Goal: Find specific page/section: Find specific page/section

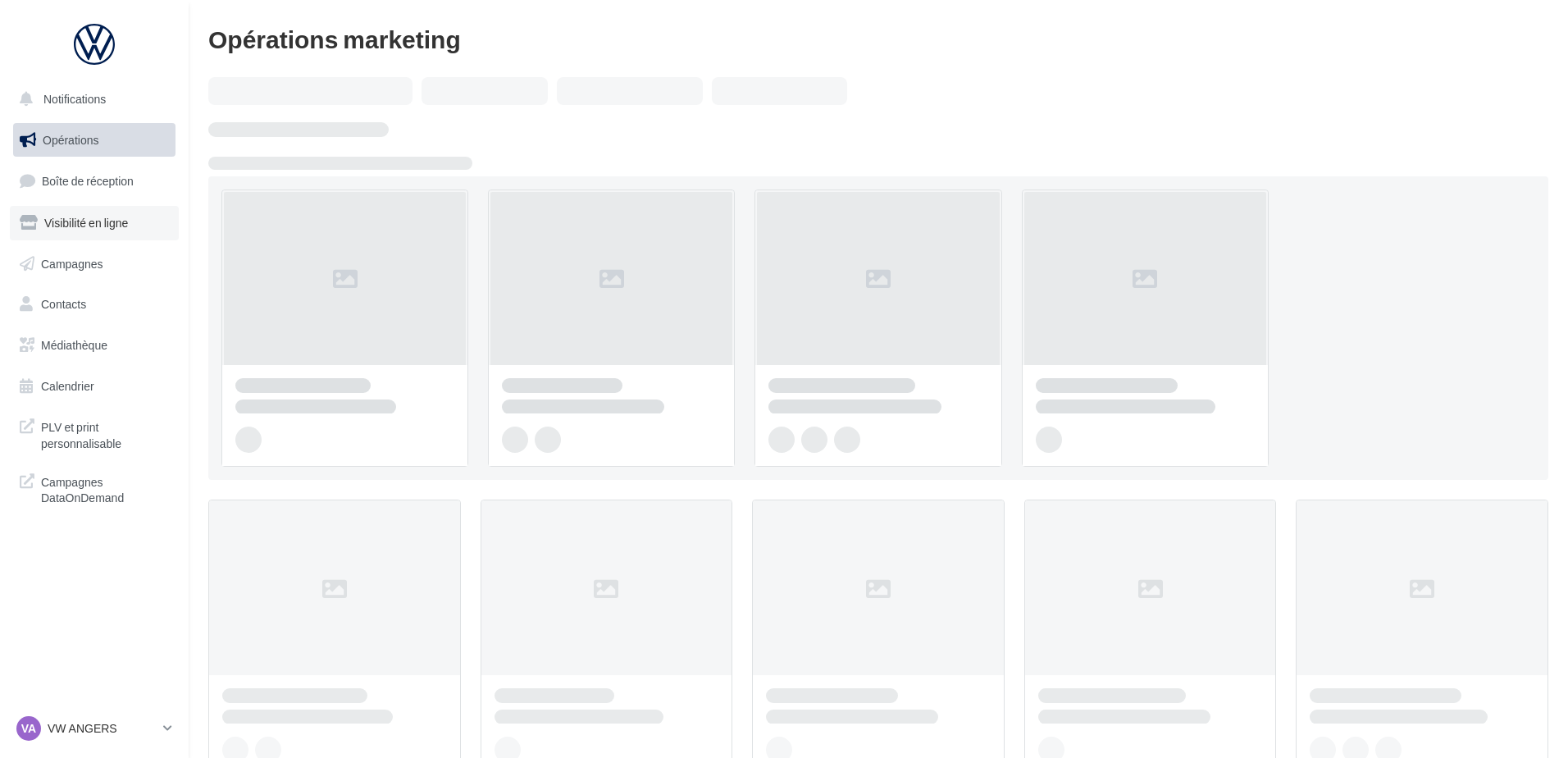
click at [70, 210] on link "Visibilité en ligne" at bounding box center [94, 222] width 169 height 34
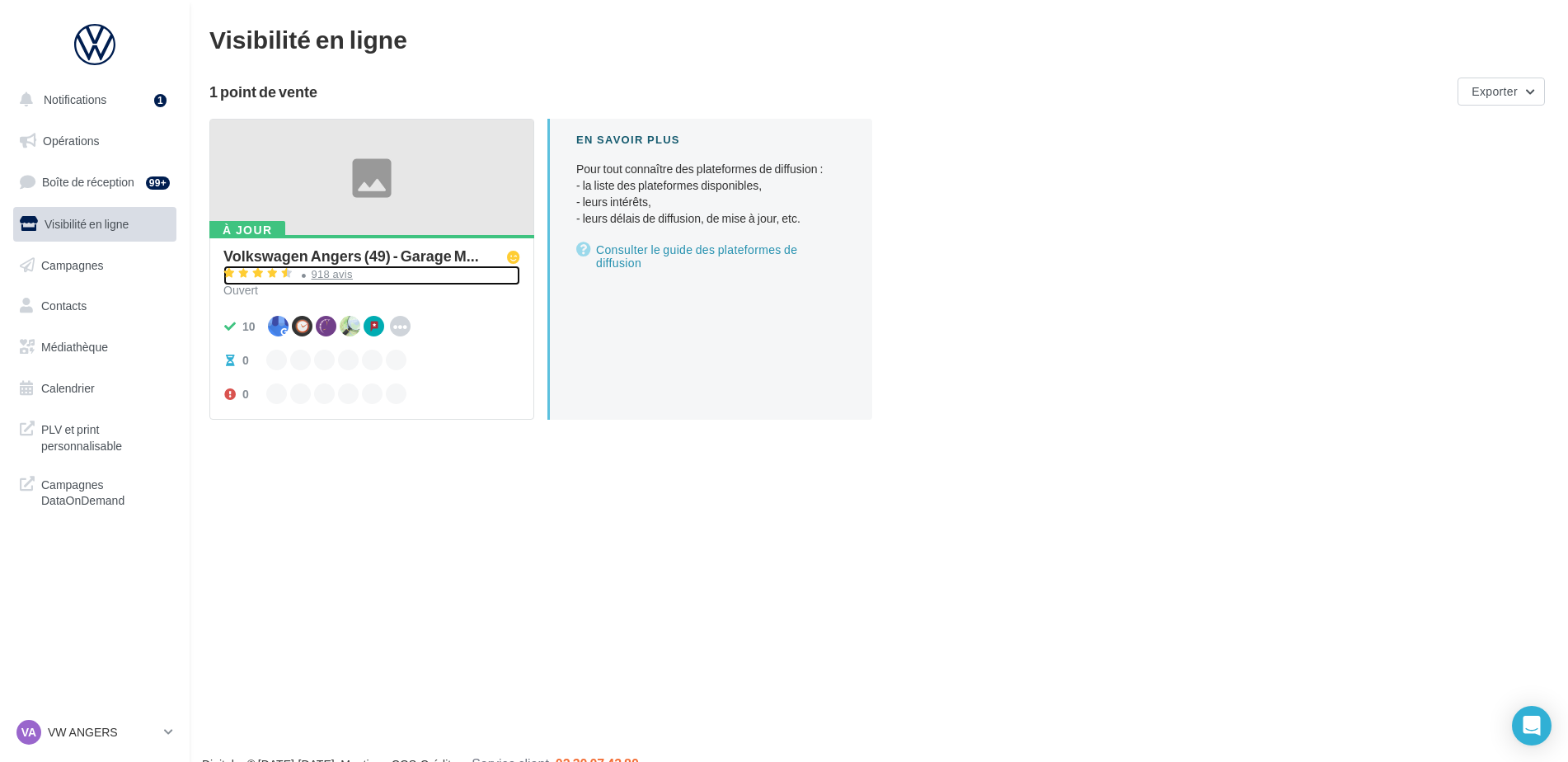
click at [325, 273] on div "918 avis" at bounding box center [332, 275] width 41 height 11
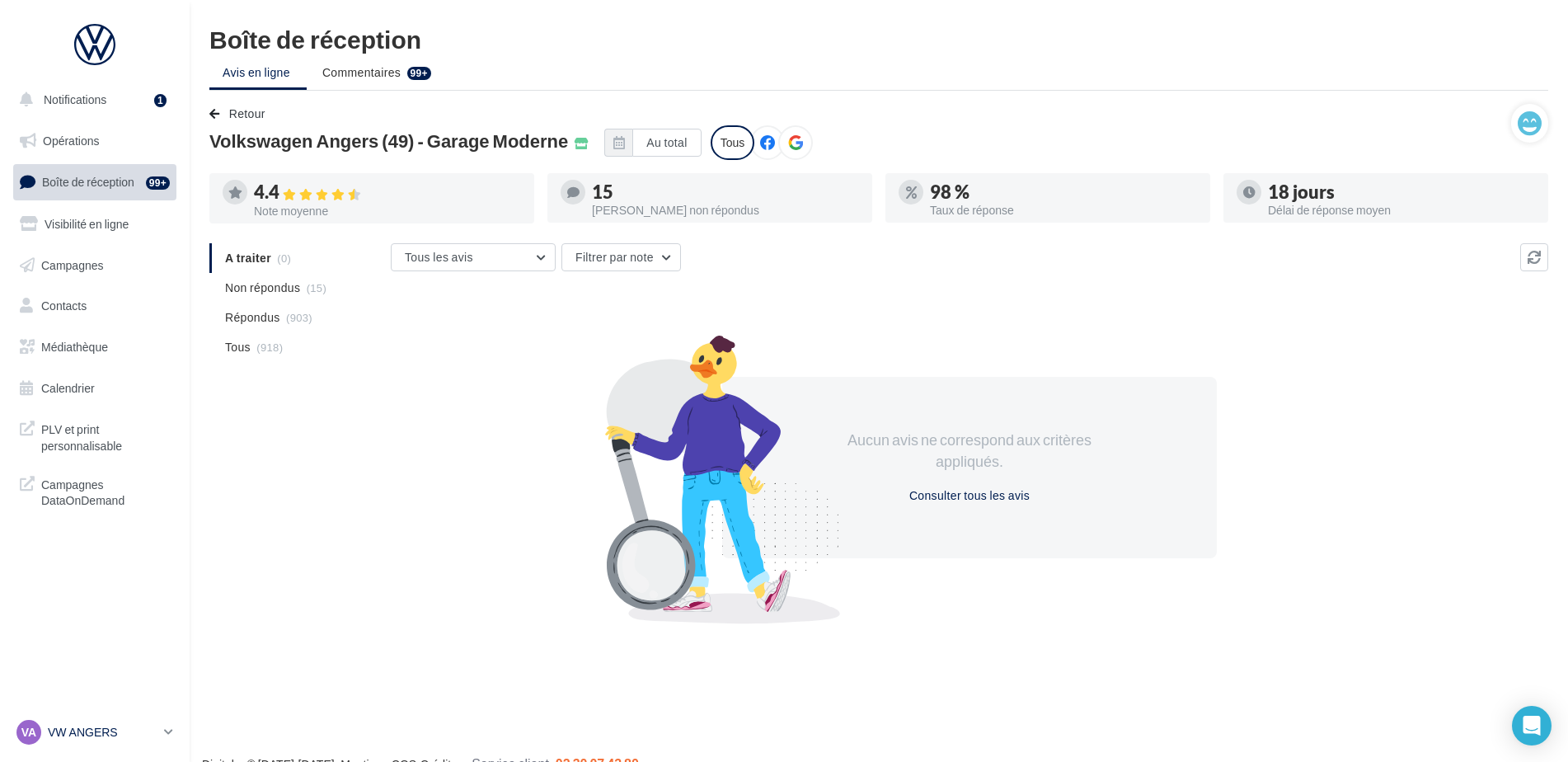
click at [74, 737] on p "VW ANGERS" at bounding box center [102, 732] width 110 height 17
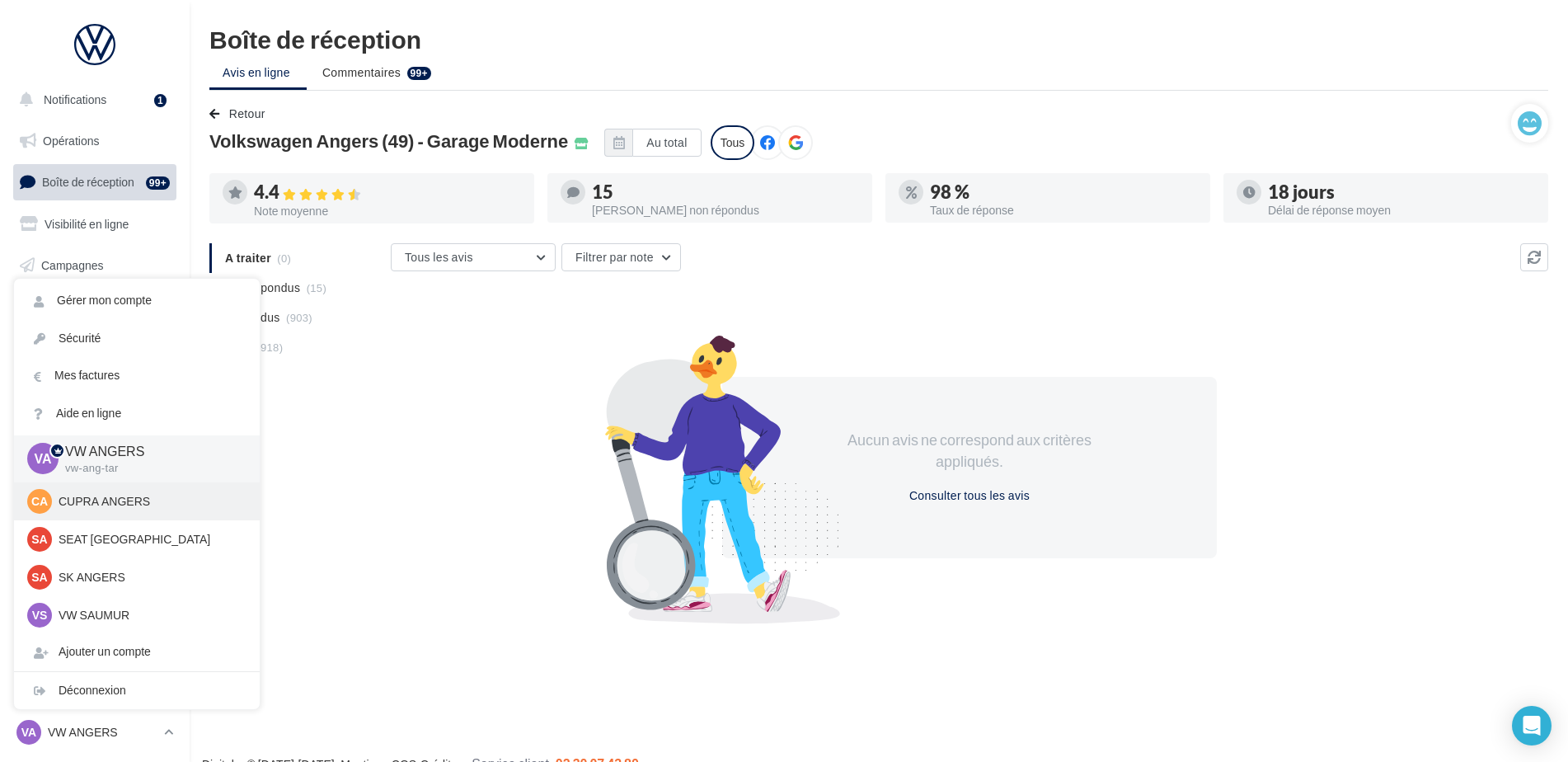
click at [105, 493] on p "CUPRA ANGERS" at bounding box center [149, 501] width 182 height 17
